Goal: Task Accomplishment & Management: Use online tool/utility

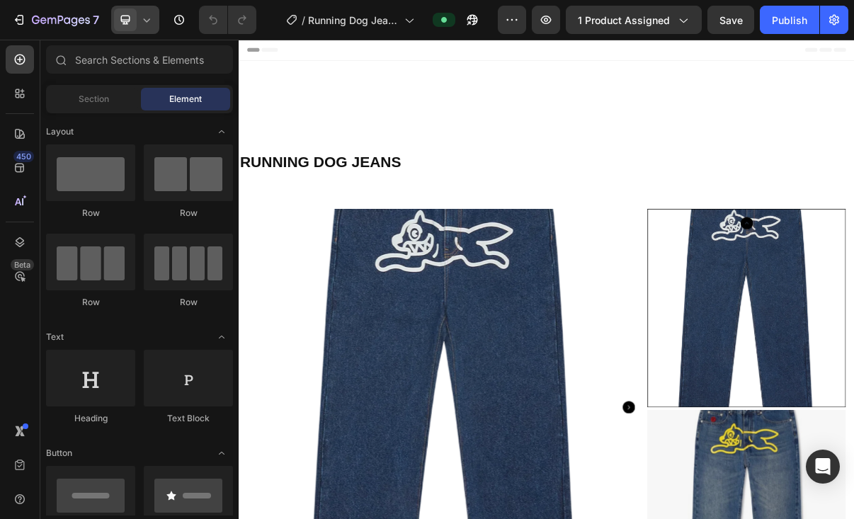
click at [144, 22] on icon at bounding box center [146, 20] width 14 height 14
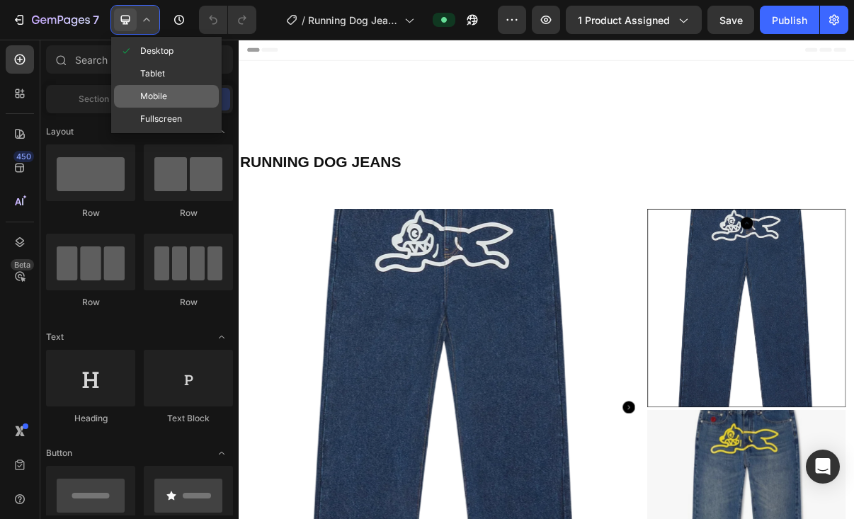
click at [156, 92] on span "Mobile" at bounding box center [153, 96] width 27 height 14
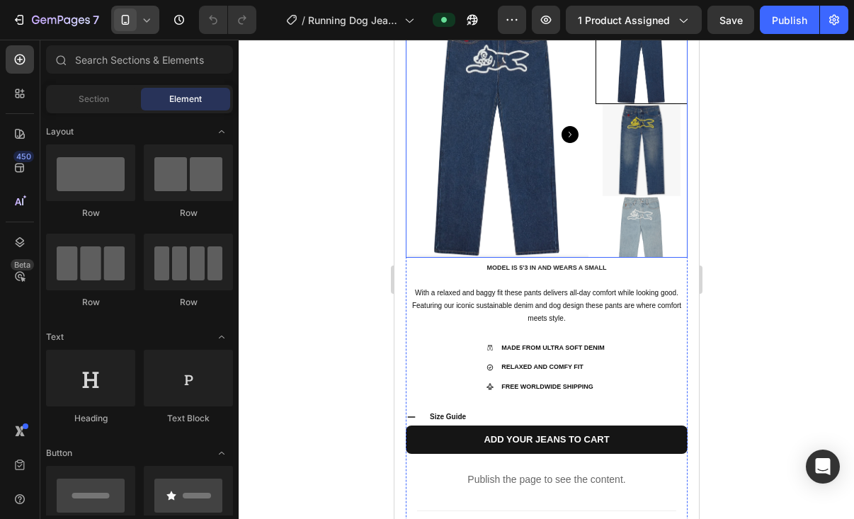
scroll to position [557, 0]
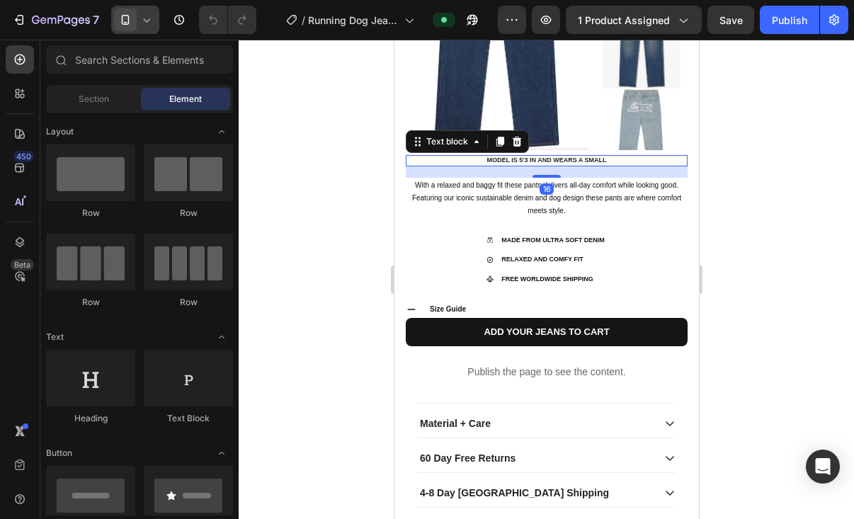
click at [558, 160] on p "MODEL IS 5'3 IN AND WEARS A SMALL" at bounding box center [545, 160] width 279 height 8
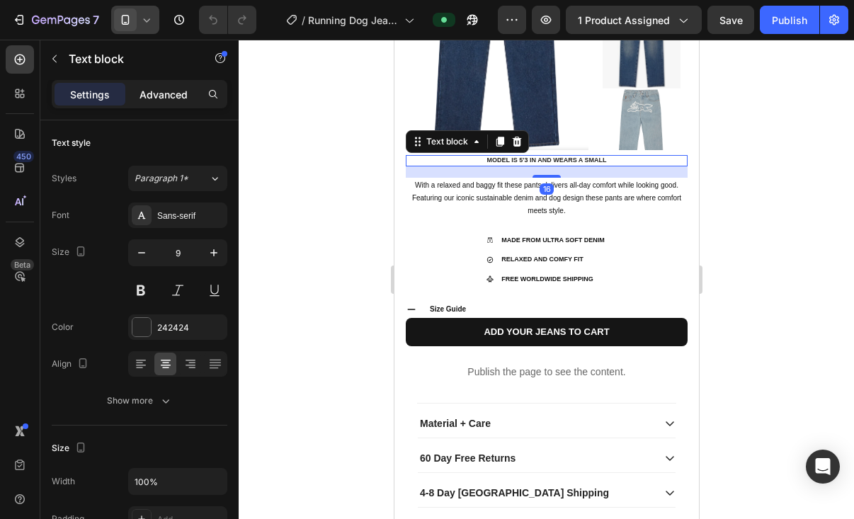
click at [171, 100] on p "Advanced" at bounding box center [163, 94] width 48 height 15
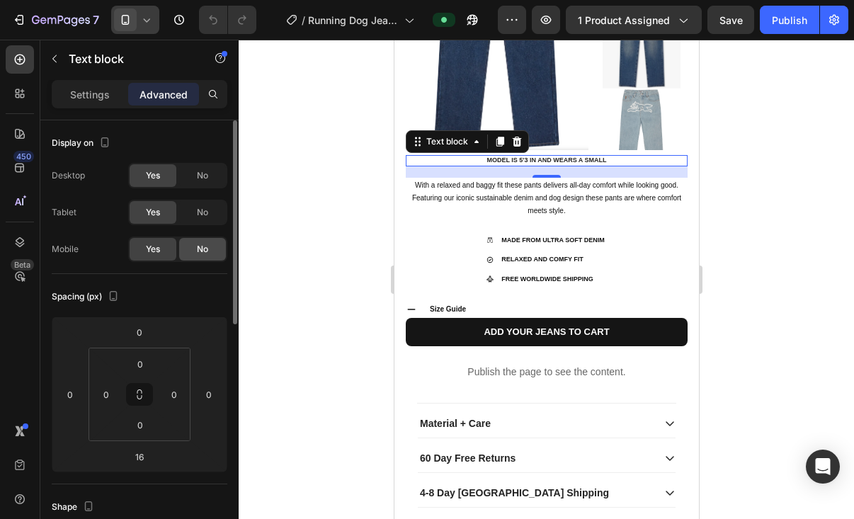
click at [199, 249] on span "No" at bounding box center [202, 249] width 11 height 13
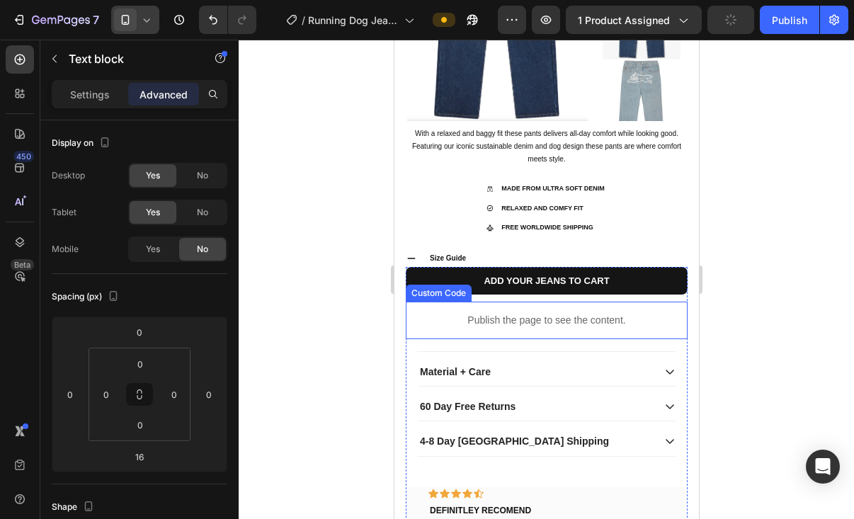
scroll to position [604, 0]
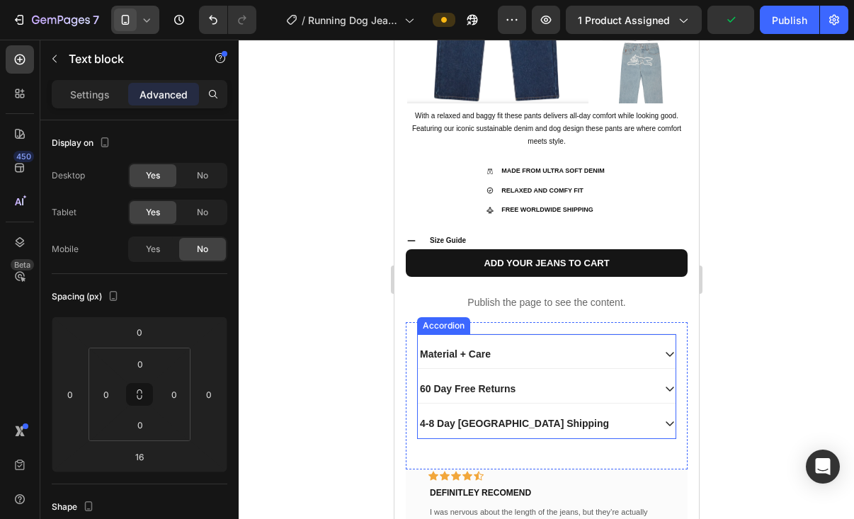
click at [434, 425] on p "4-8 Day [GEOGRAPHIC_DATA] Shipping" at bounding box center [513, 423] width 189 height 13
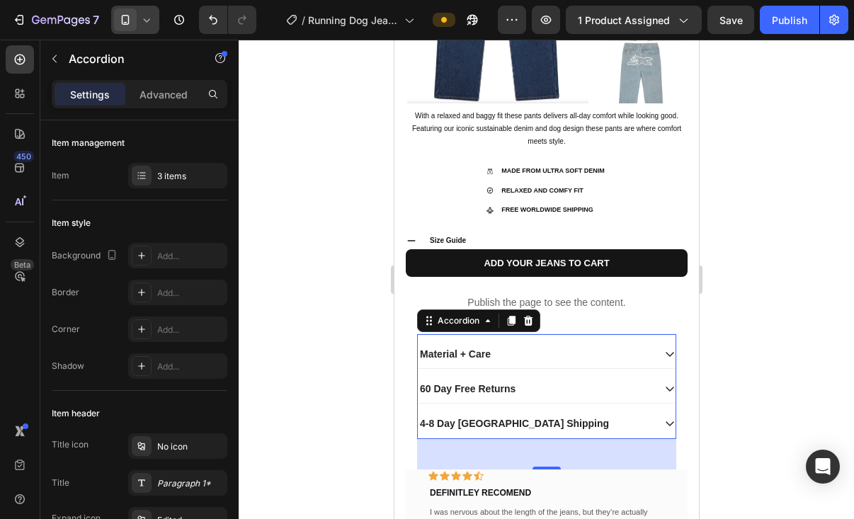
click at [476, 423] on p "4-8 Day [GEOGRAPHIC_DATA] Shipping" at bounding box center [513, 423] width 189 height 13
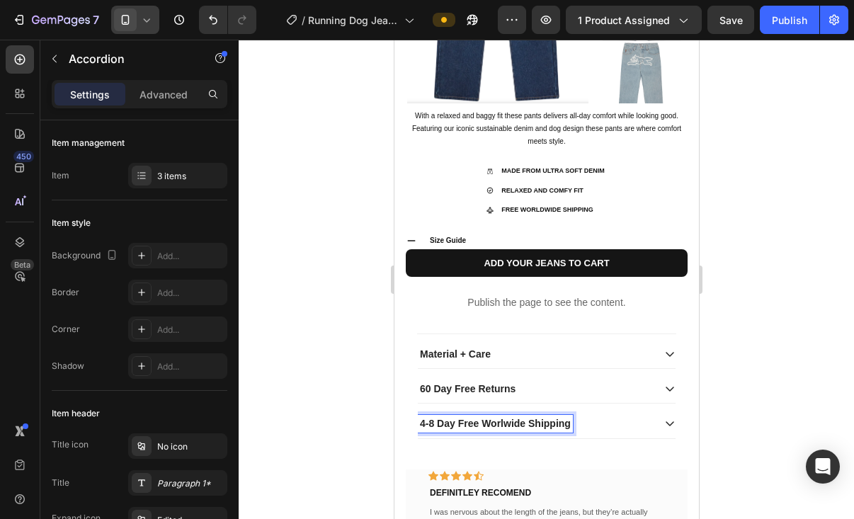
click at [798, 388] on div at bounding box center [545, 279] width 615 height 479
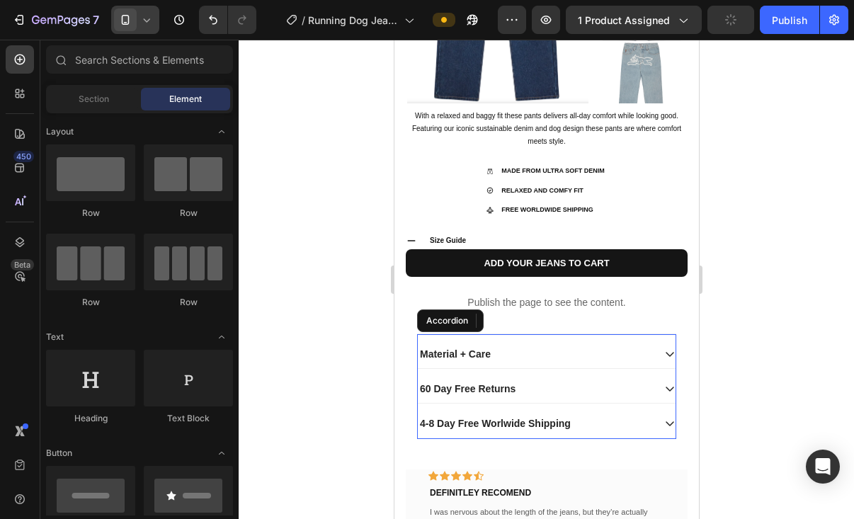
click at [636, 434] on div "4-8 Day Free Worlwide Shipping" at bounding box center [546, 423] width 258 height 29
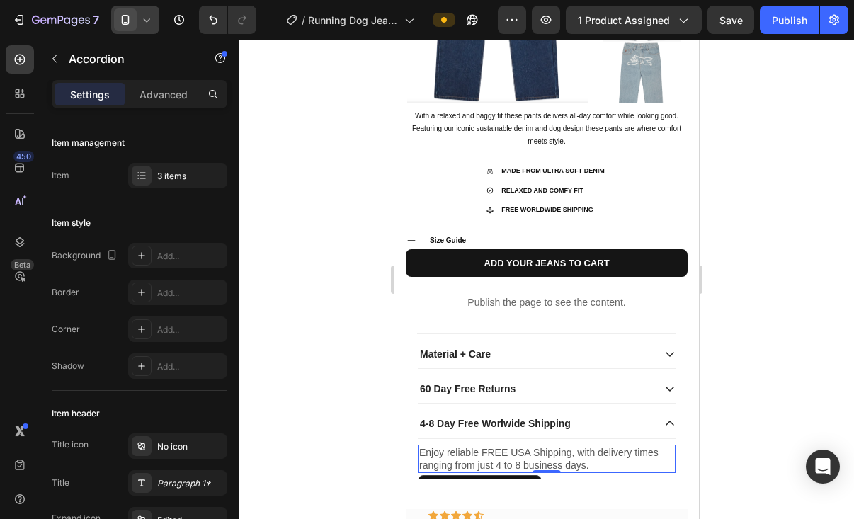
click at [528, 452] on p "Enjoy reliable FREE USA Shipping, with delivery times ranging from just 4 to 8 …" at bounding box center [545, 458] width 255 height 25
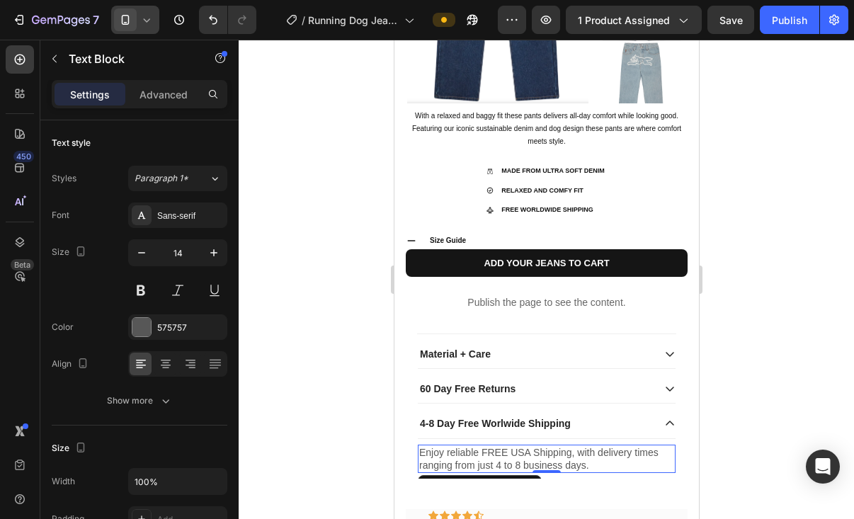
click at [528, 452] on p "Enjoy reliable FREE USA Shipping, with delivery times ranging from just 4 to 8 …" at bounding box center [545, 458] width 255 height 25
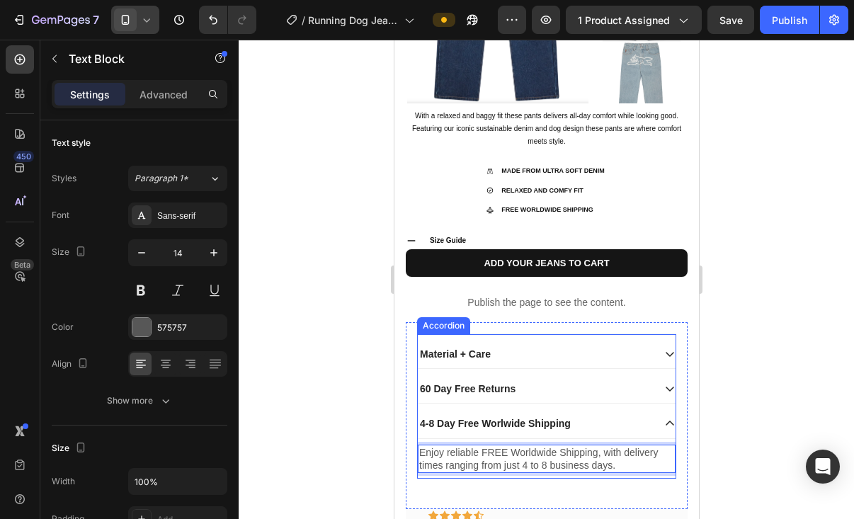
click at [523, 428] on p "4-8 Day Free Worlwide Shipping" at bounding box center [494, 423] width 151 height 13
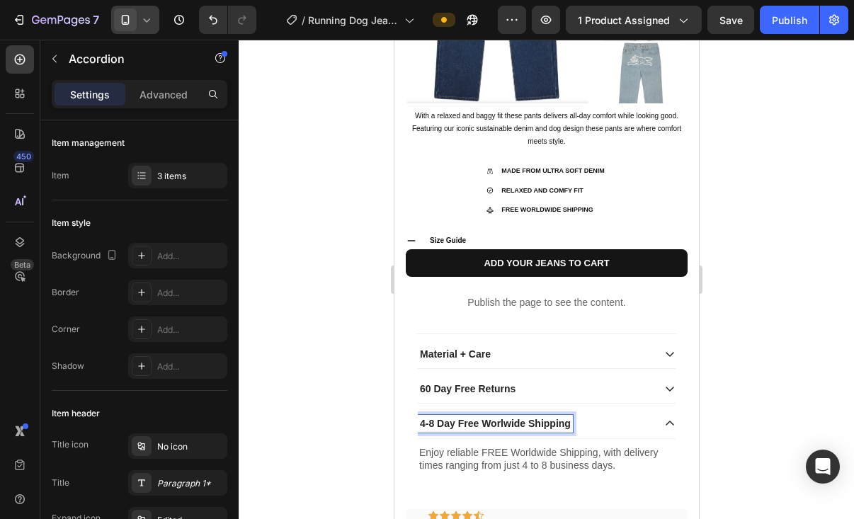
click at [482, 425] on p "4-8 Day Free Worlwide Shipping" at bounding box center [494, 423] width 151 height 13
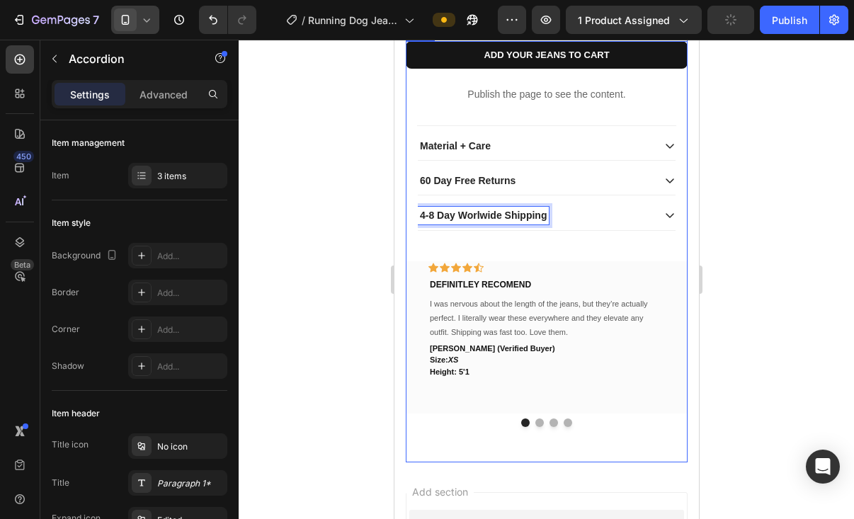
scroll to position [814, 0]
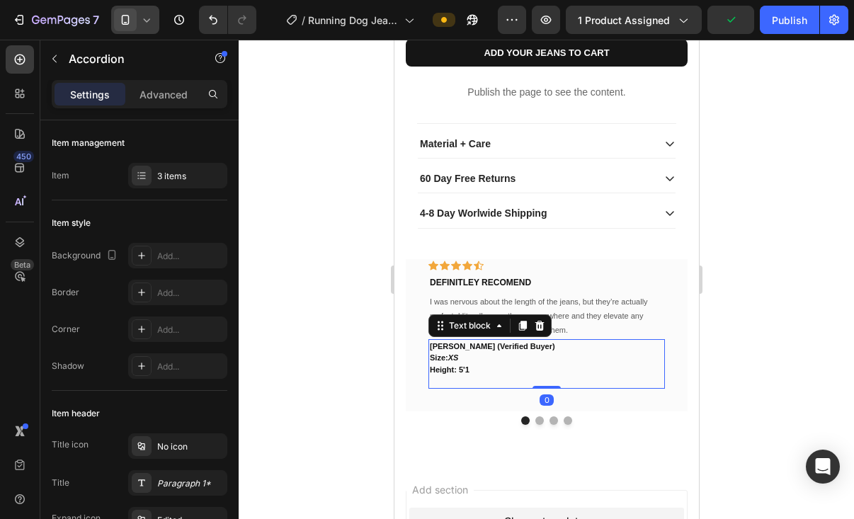
click at [468, 369] on p "Height: 5'1" at bounding box center [546, 370] width 234 height 12
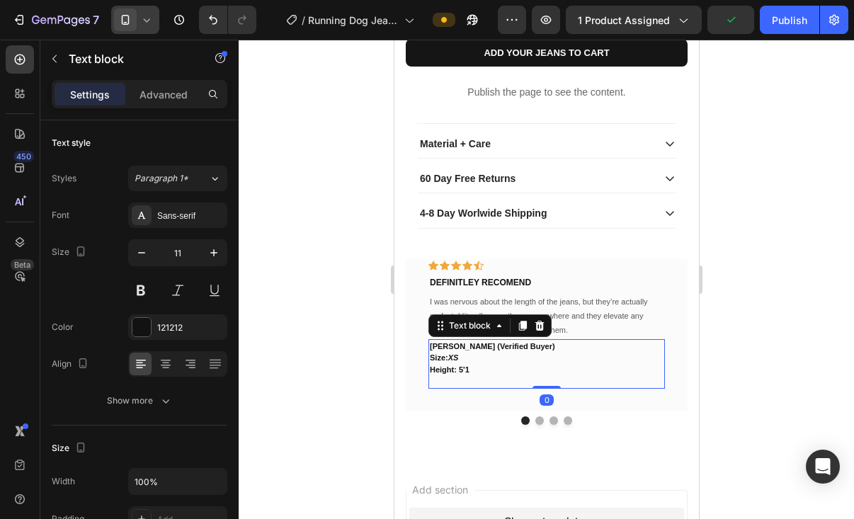
click at [468, 369] on p "Height: 5'1" at bounding box center [546, 370] width 234 height 12
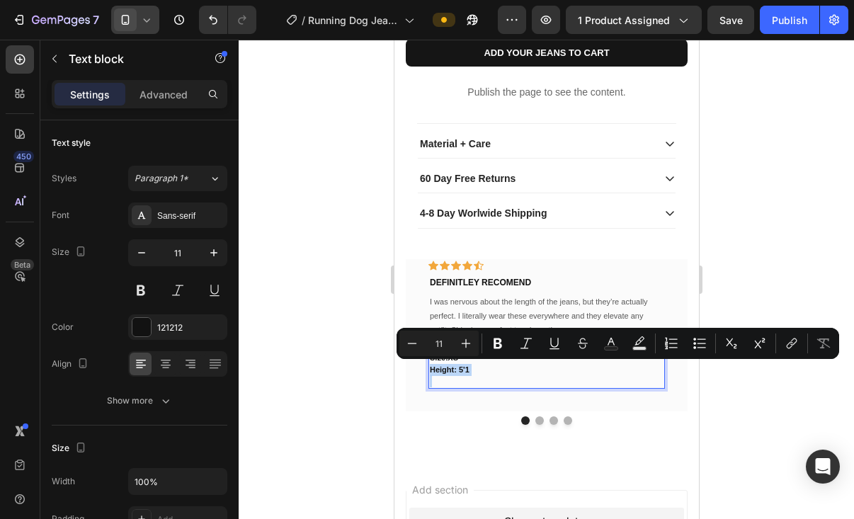
click at [468, 369] on p "Height: 5'1" at bounding box center [546, 370] width 234 height 12
click at [466, 374] on p "Height: 5'1" at bounding box center [546, 370] width 234 height 12
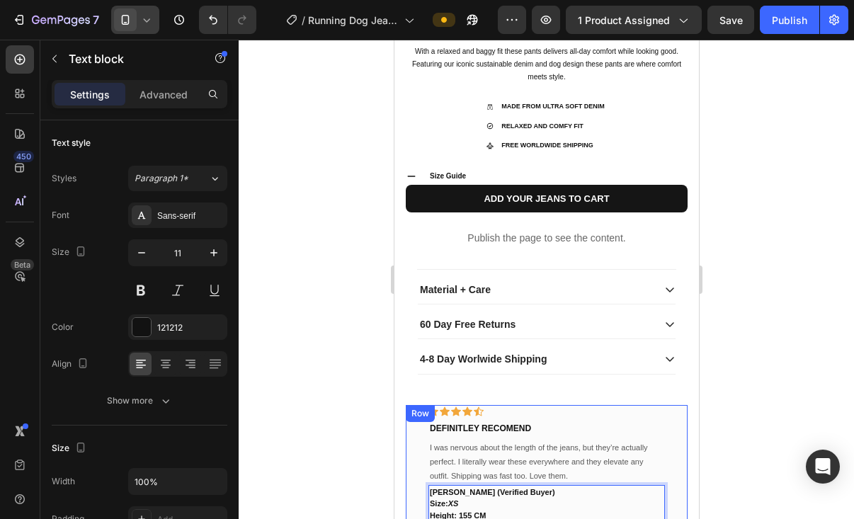
scroll to position [601, 0]
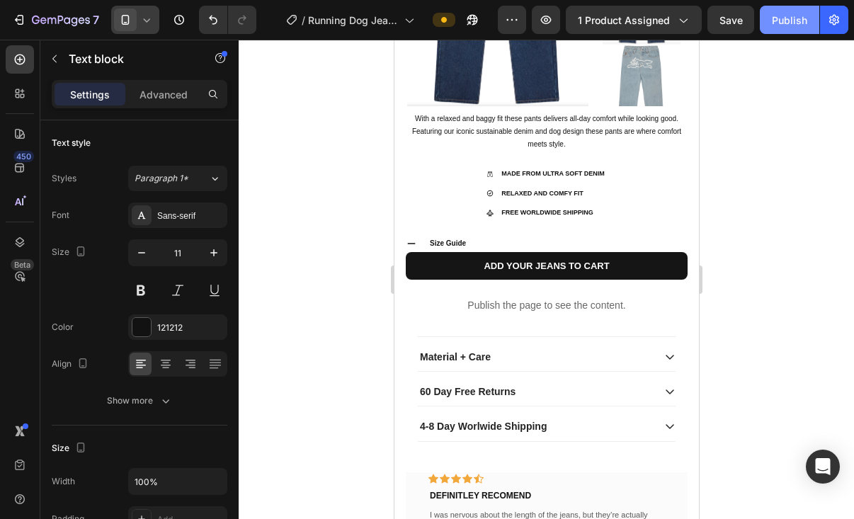
click at [795, 28] on button "Publish" at bounding box center [788, 20] width 59 height 28
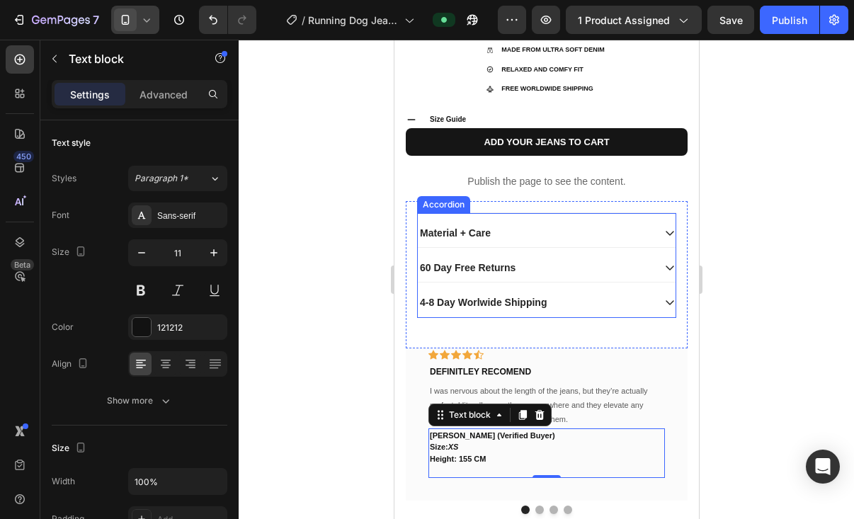
scroll to position [573, 0]
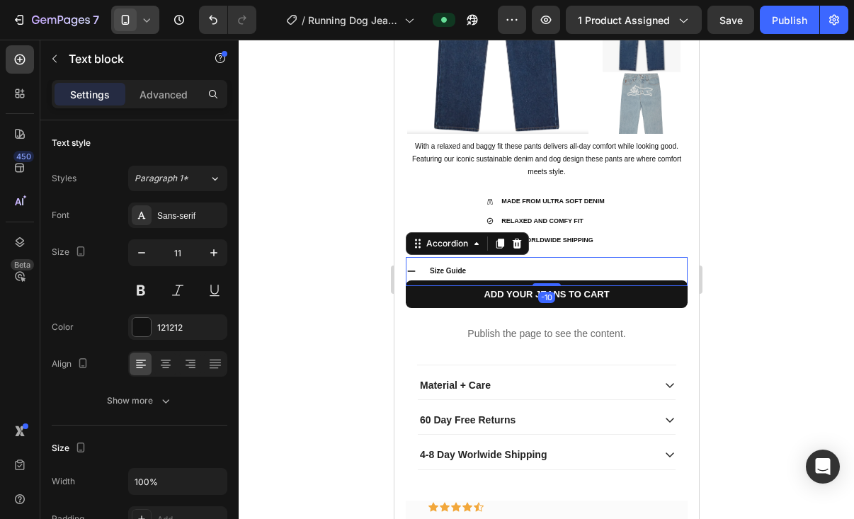
click at [456, 272] on p "Size Guide" at bounding box center [447, 271] width 36 height 13
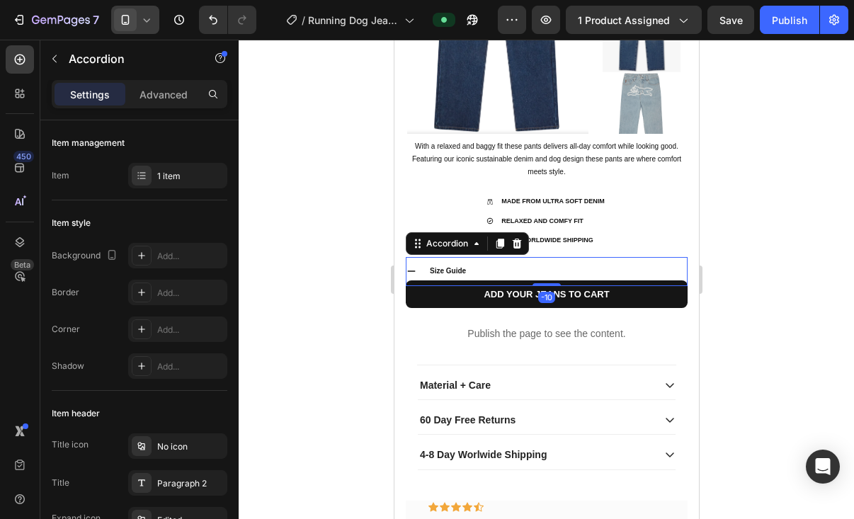
click at [418, 271] on div "Size Guide" at bounding box center [546, 271] width 280 height 29
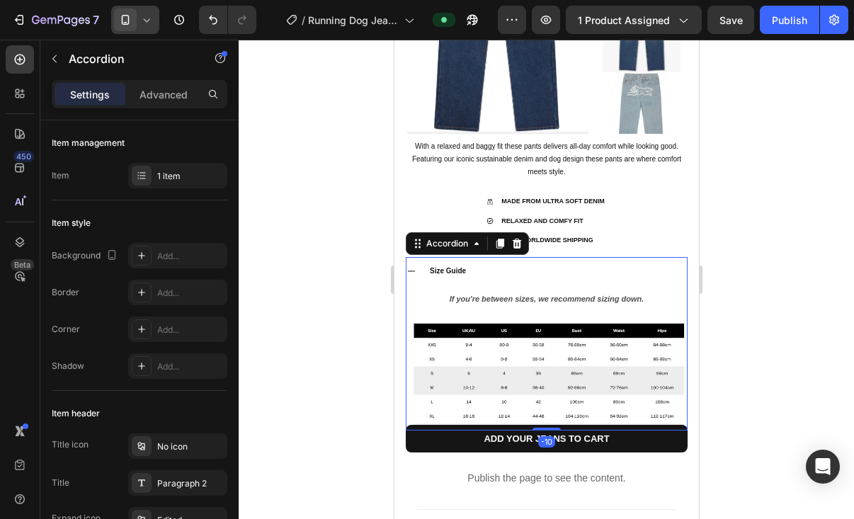
click at [413, 268] on icon at bounding box center [411, 271] width 10 height 10
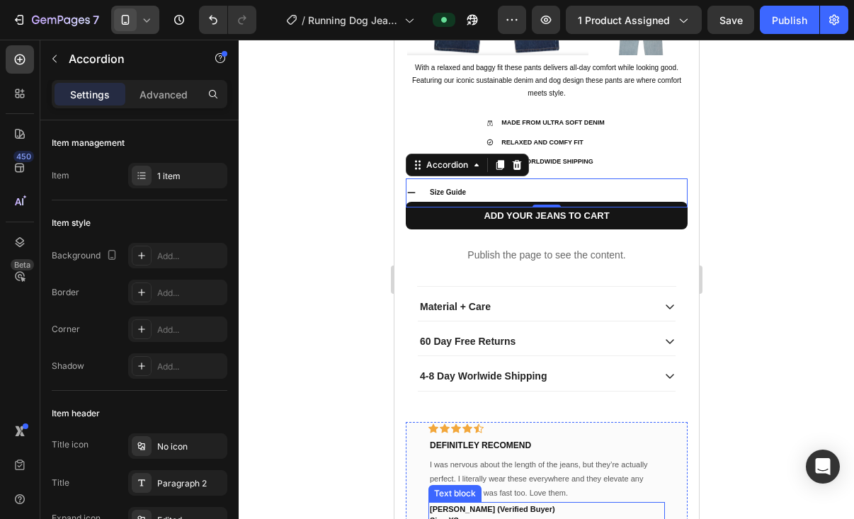
scroll to position [450, 0]
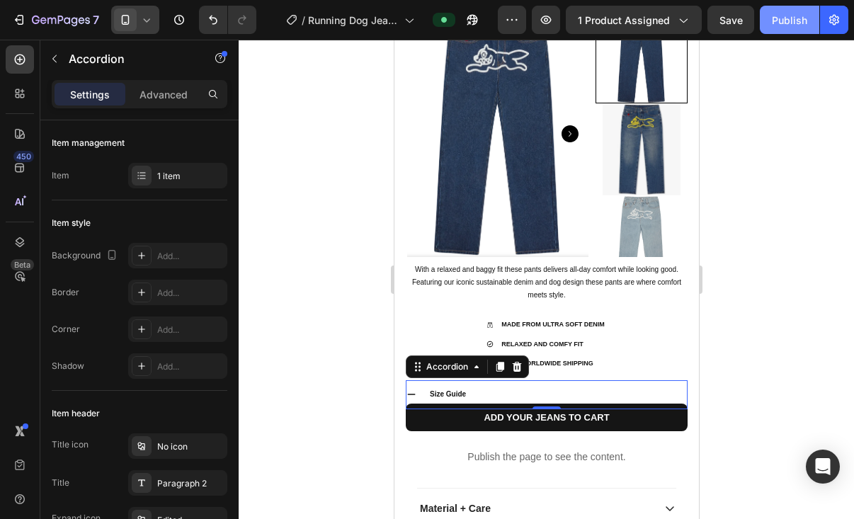
click at [790, 20] on div "Publish" at bounding box center [788, 20] width 35 height 15
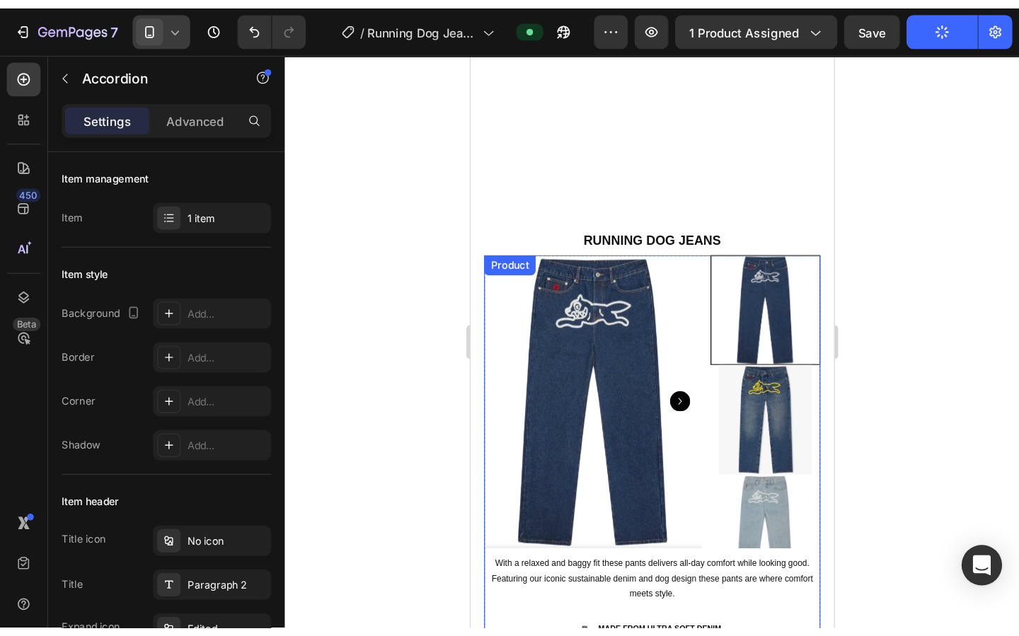
scroll to position [252, 0]
